Goal: Information Seeking & Learning: Find specific fact

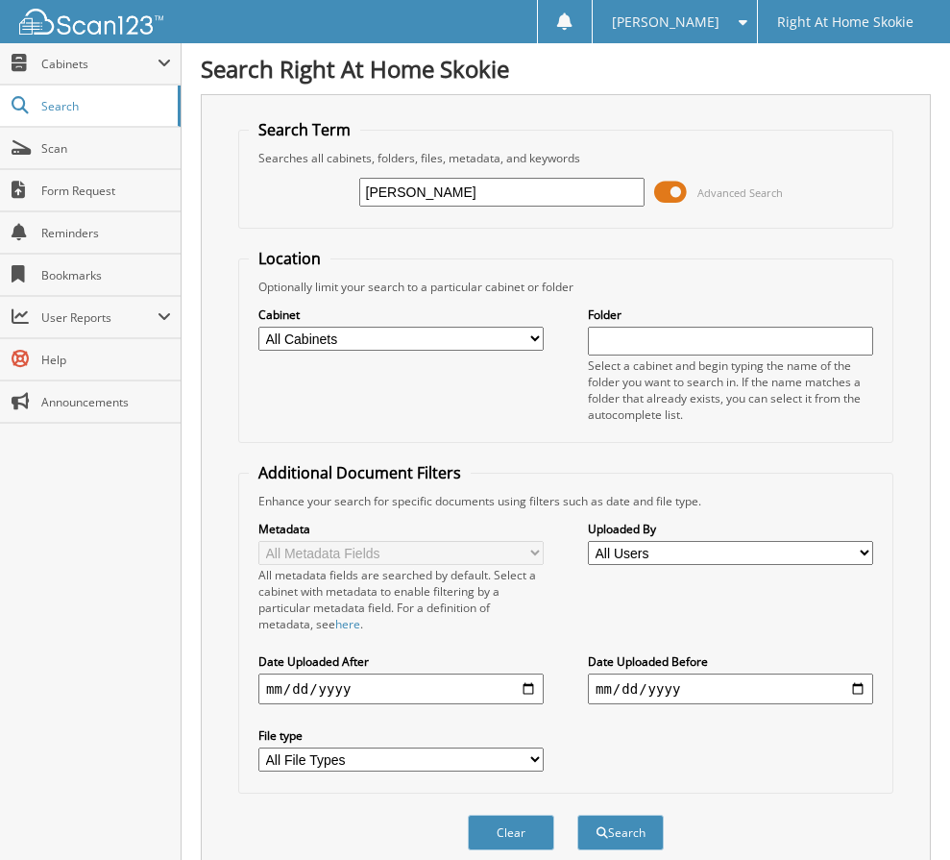
type input "Jade Cockran"
click at [577, 815] on button "Search" at bounding box center [620, 833] width 86 height 36
click at [483, 194] on input "Jade Cockran" at bounding box center [501, 192] width 285 height 29
type input "Jade marae"
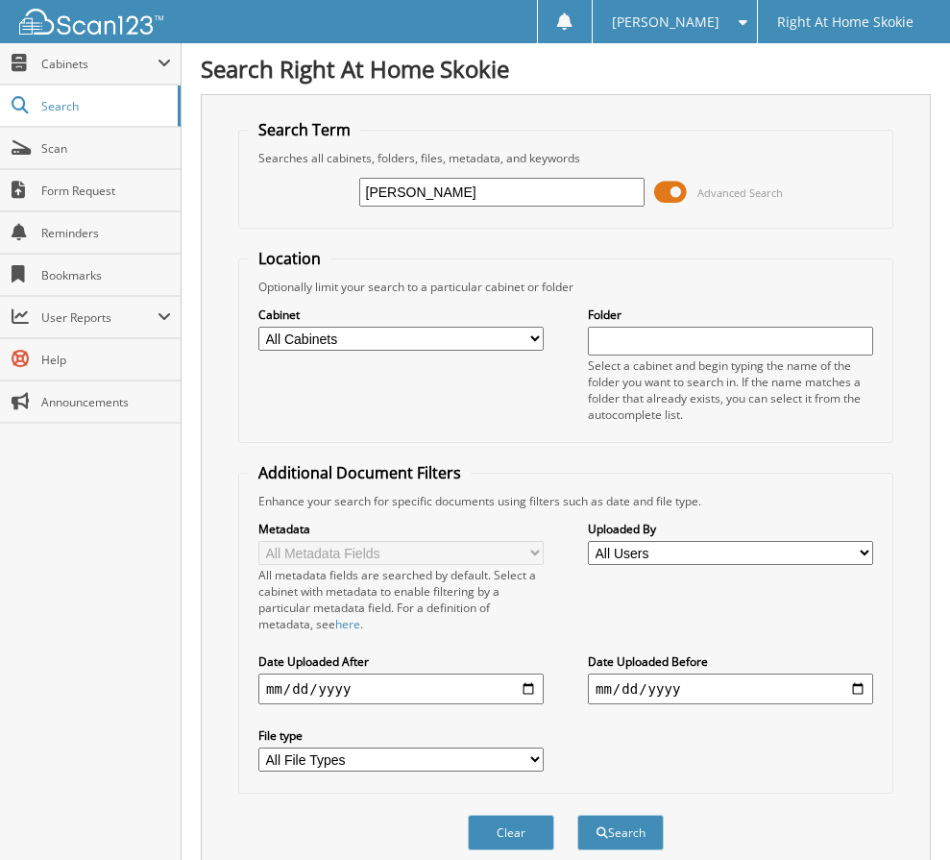
click at [577, 815] on button "Search" at bounding box center [620, 833] width 86 height 36
click at [440, 192] on input "[PERSON_NAME]" at bounding box center [501, 192] width 285 height 29
type input "Jade crockran"
click at [577, 815] on button "Search" at bounding box center [620, 833] width 86 height 36
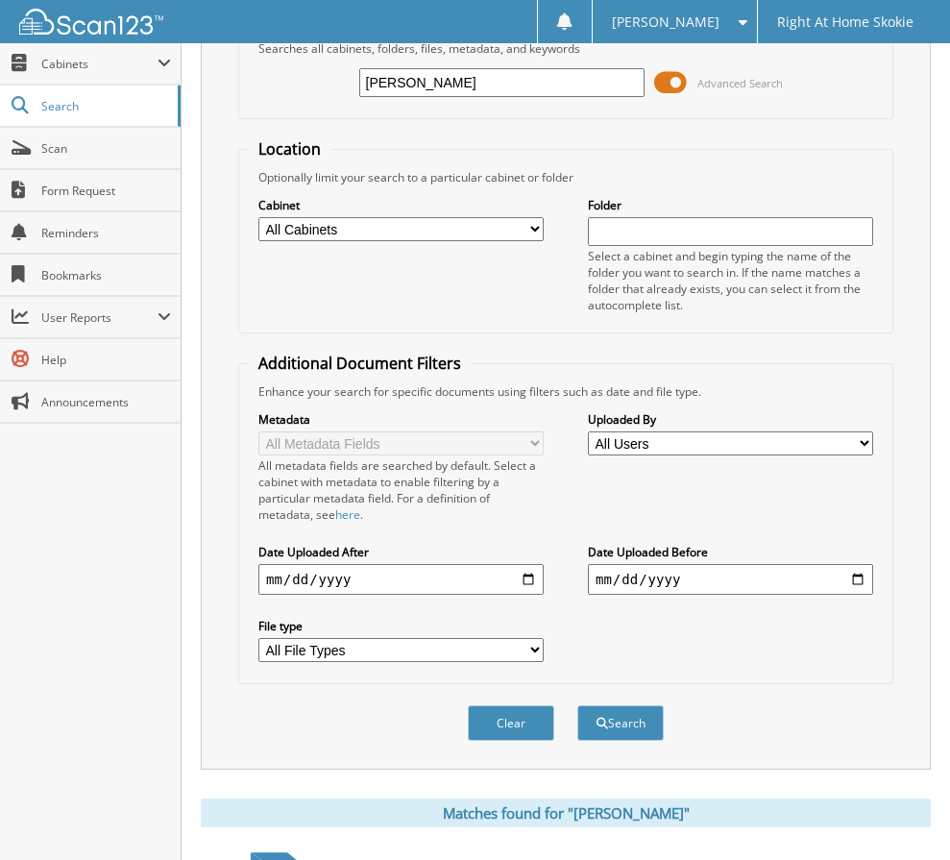
scroll to position [280, 0]
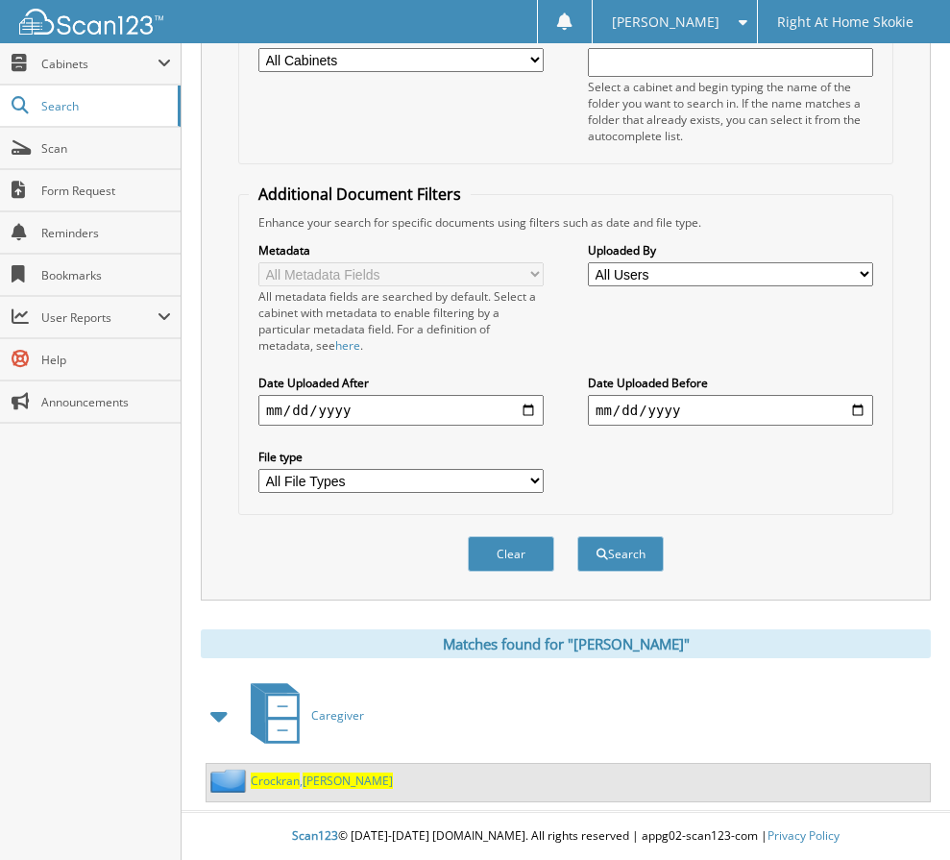
click at [303, 789] on div "[PERSON_NAME]" at bounding box center [300, 781] width 186 height 24
click at [306, 783] on span "[PERSON_NAME]" at bounding box center [348, 781] width 90 height 16
